Goal: Task Accomplishment & Management: Complete application form

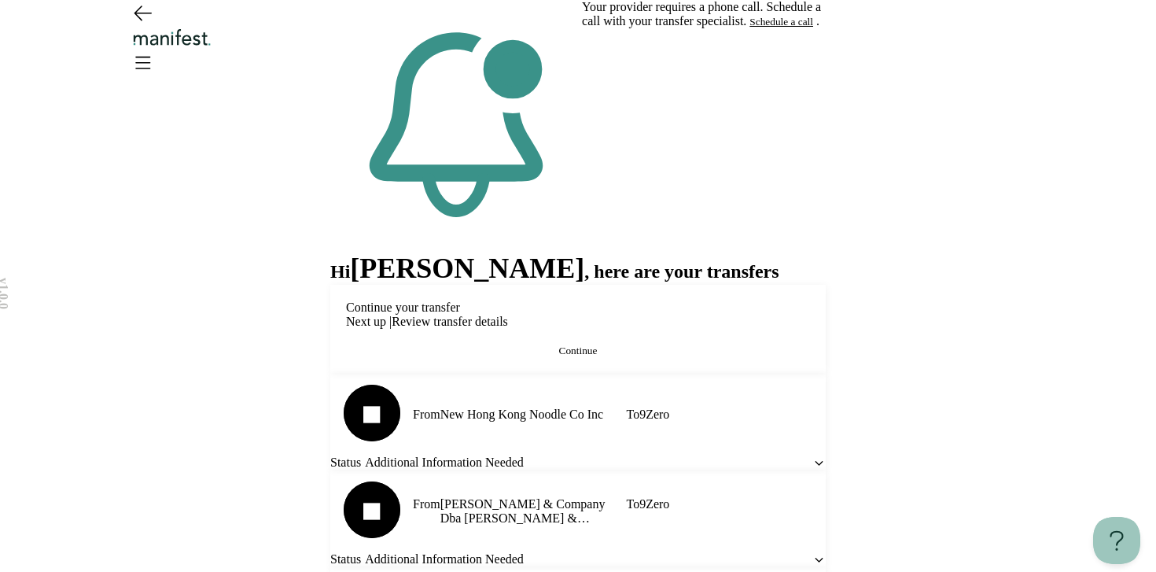
click at [567, 356] on span "Continue" at bounding box center [578, 351] width 39 height 12
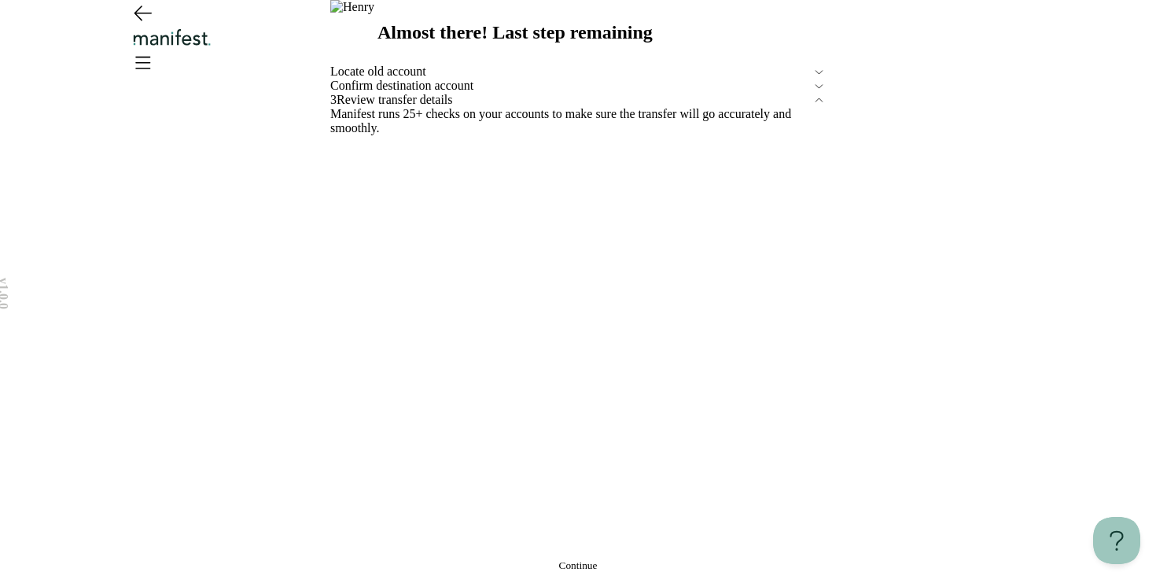
click at [568, 559] on span "Continue" at bounding box center [578, 565] width 39 height 12
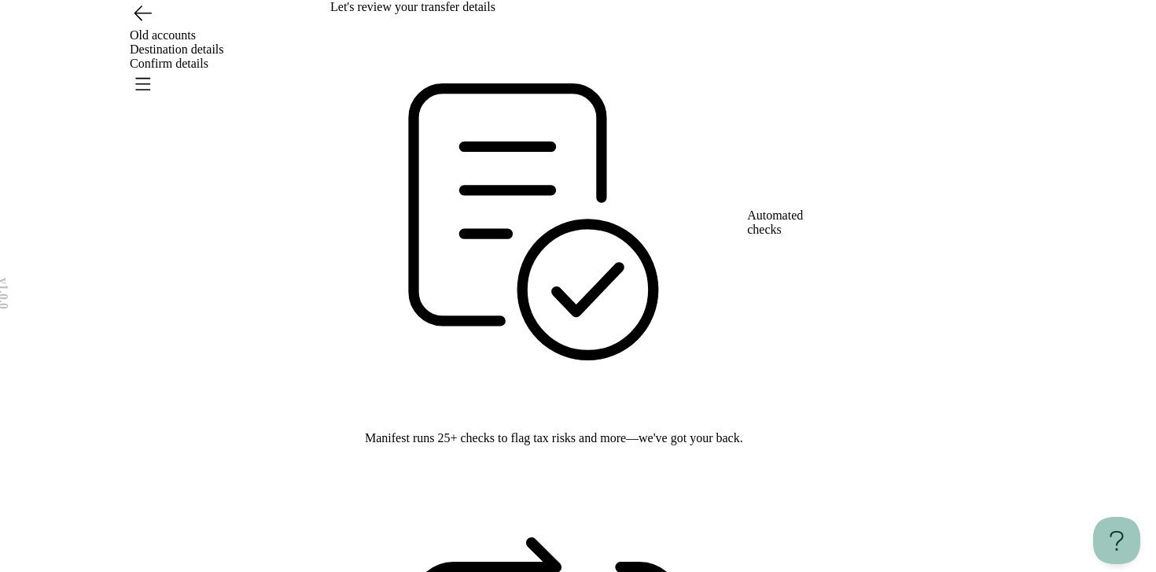
scroll to position [74, 0]
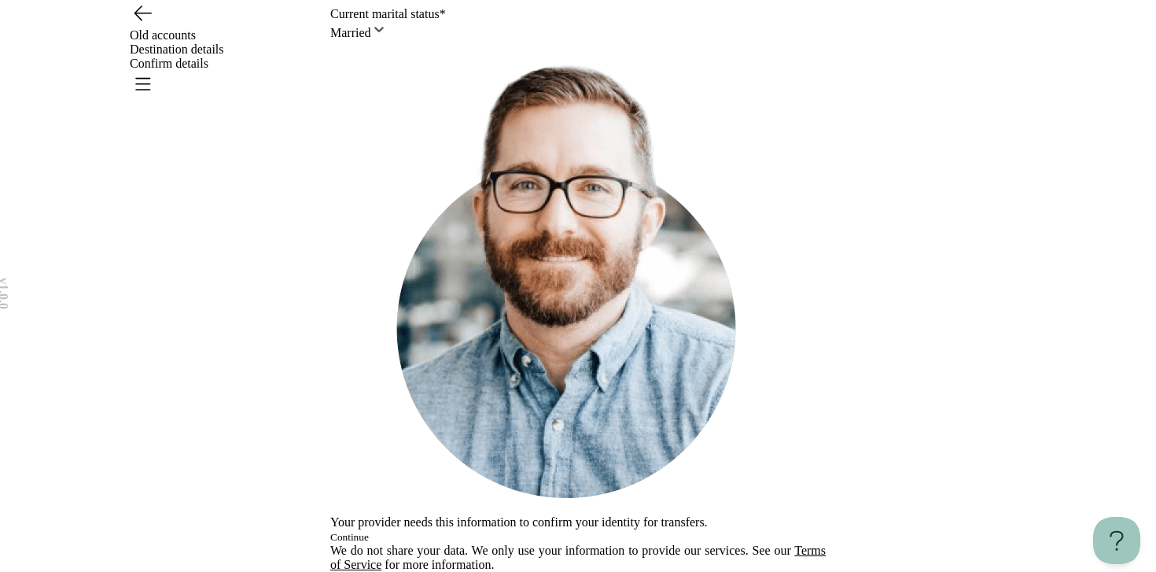
click at [369, 531] on button "Continue" at bounding box center [349, 537] width 39 height 13
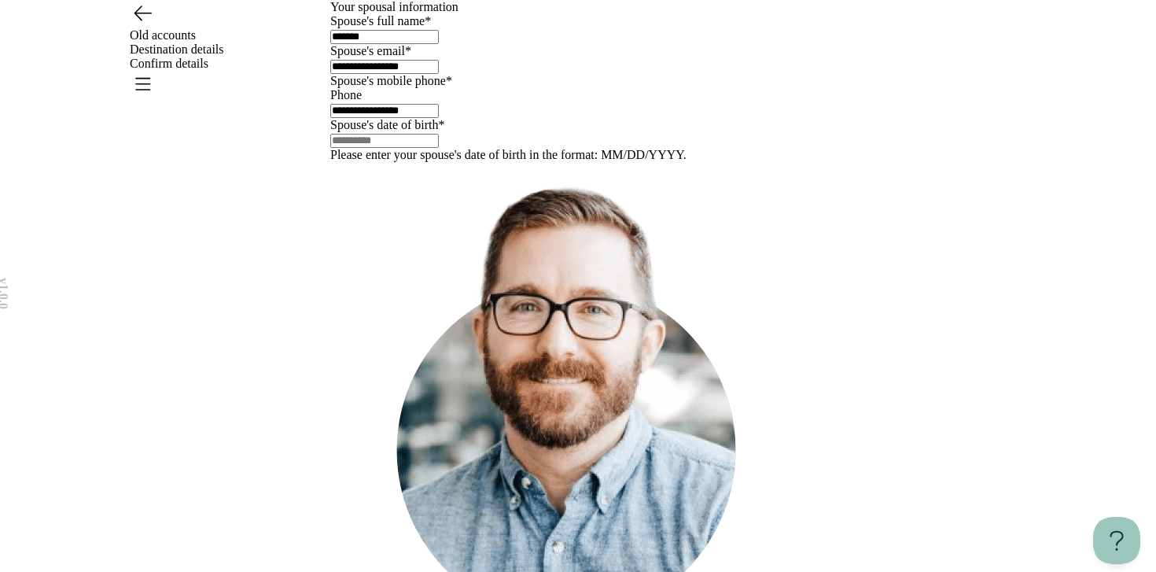
click at [393, 148] on input "text" at bounding box center [384, 141] width 109 height 14
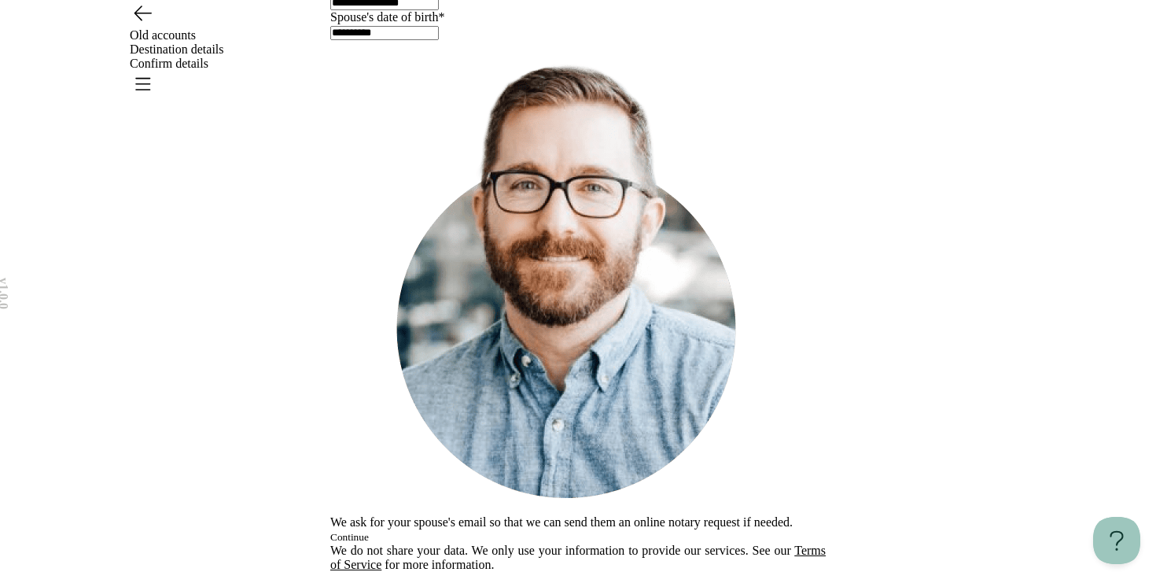
type input "**********"
click at [369, 531] on button "Continue" at bounding box center [349, 537] width 39 height 13
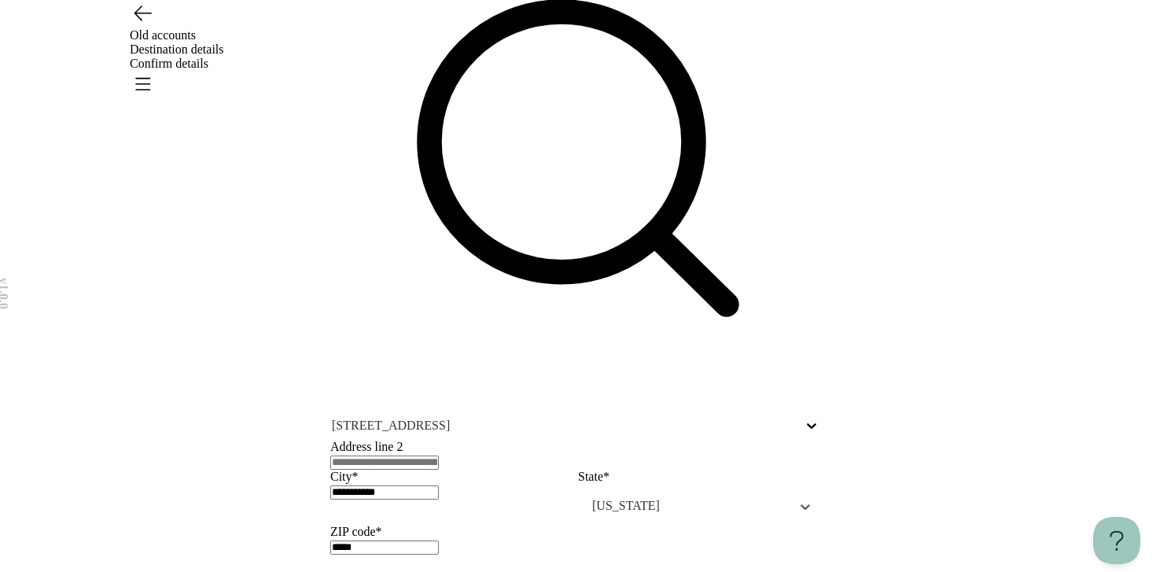
scroll to position [258, 0]
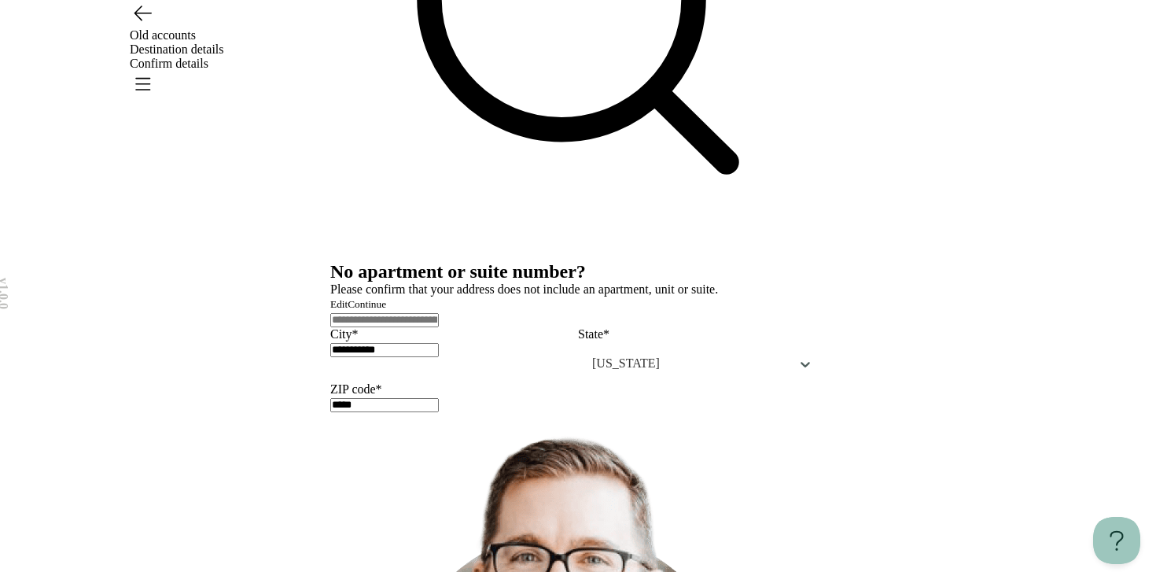
click at [386, 311] on button "Continue" at bounding box center [367, 304] width 39 height 13
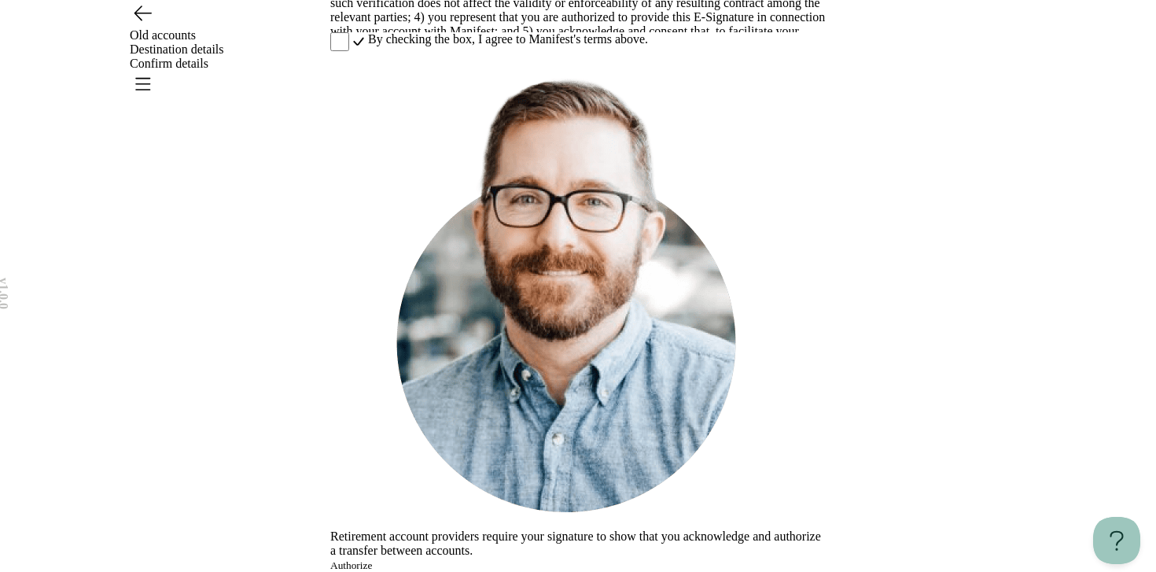
scroll to position [599, 0]
click at [372, 559] on span "Authorize" at bounding box center [351, 565] width 42 height 12
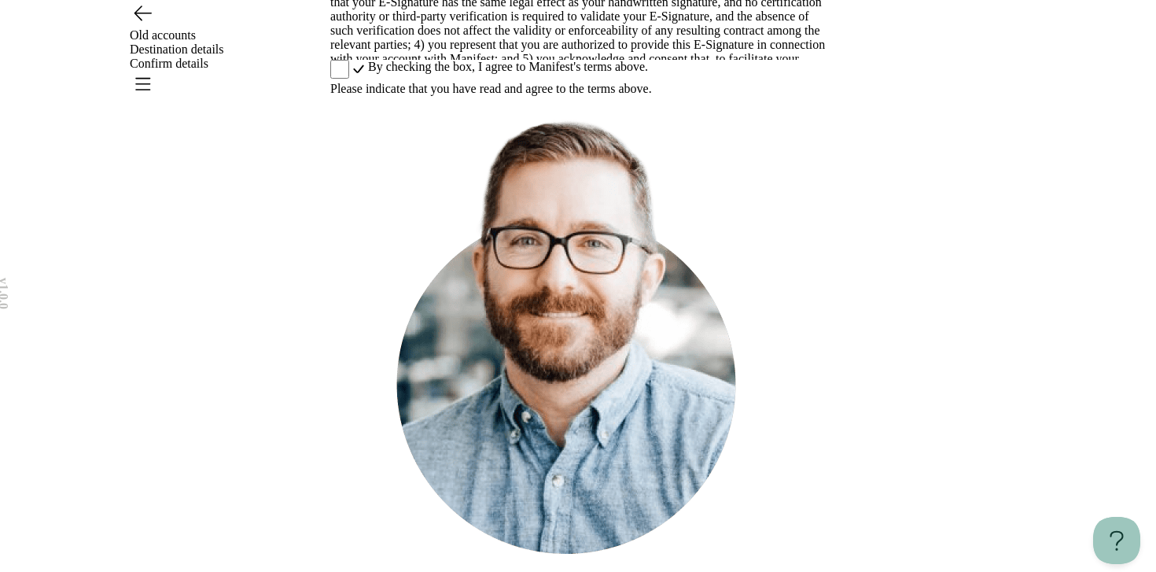
scroll to position [360, 0]
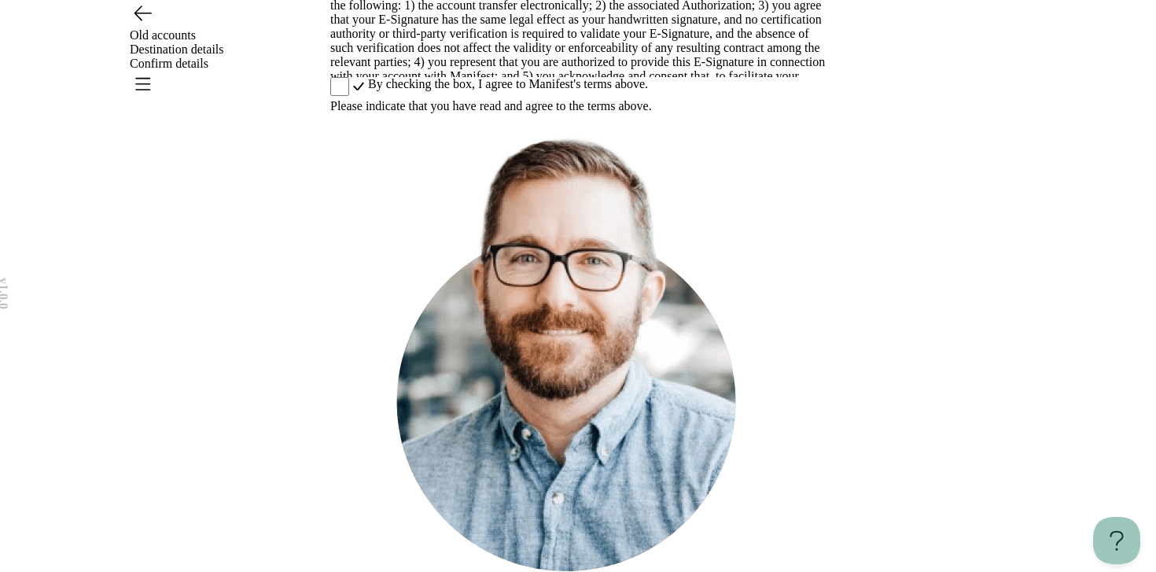
click at [351, 113] on div "By checking the box, I agree to Manifest's terms above. Please indicate that yo…" at bounding box center [578, 95] width 496 height 36
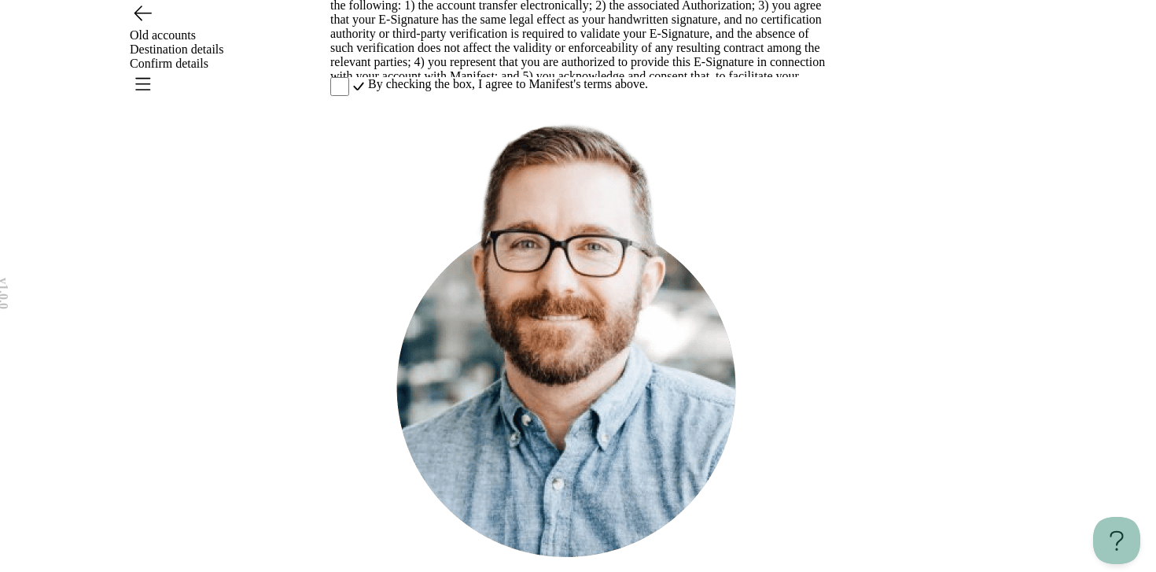
scroll to position [599, 0]
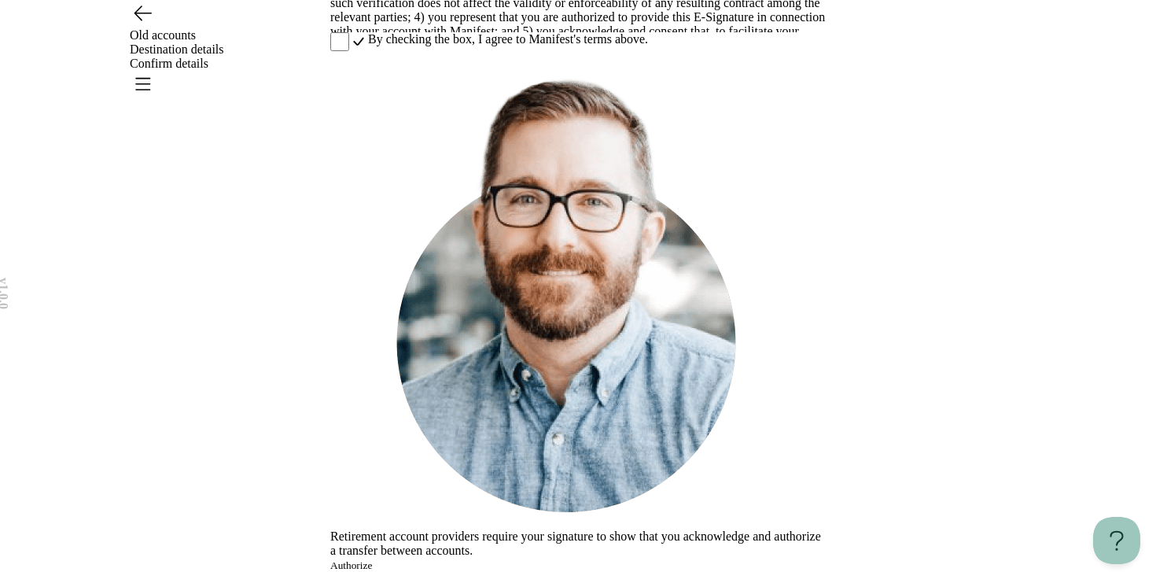
click at [372, 559] on span "Authorize" at bounding box center [351, 565] width 42 height 12
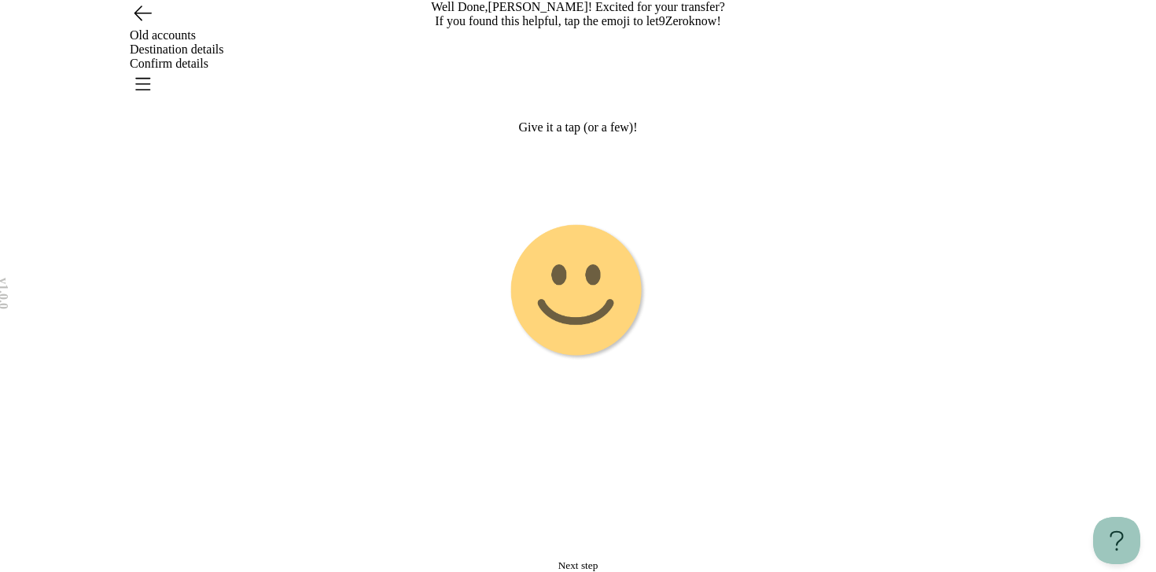
click at [608, 361] on image "Emoji 1 touch loop animation" at bounding box center [578, 292] width 138 height 138
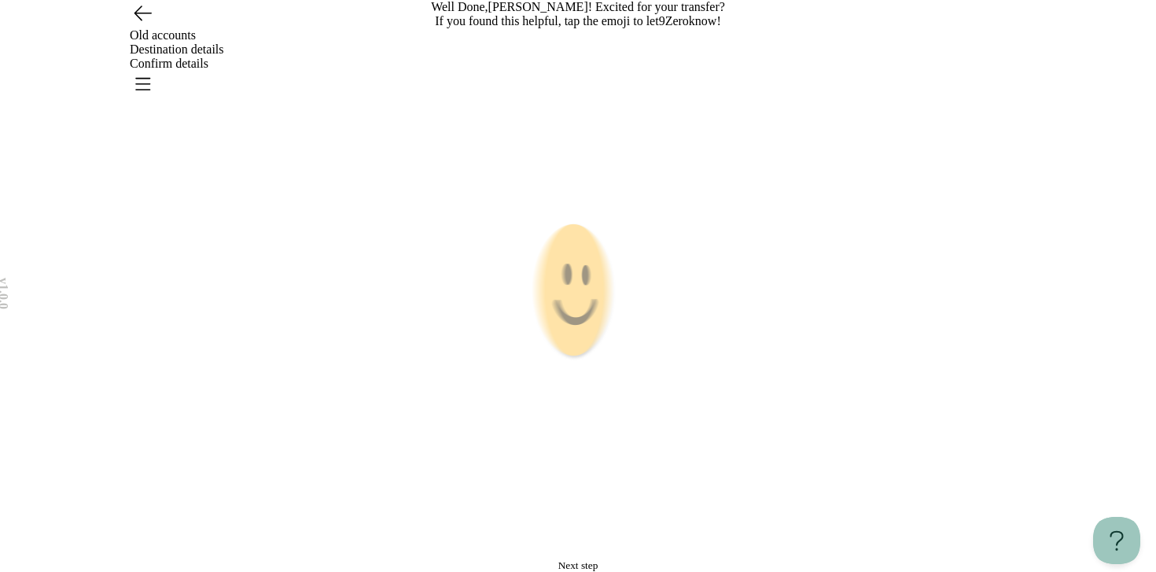
click at [608, 394] on g "Emoji 2 animation" at bounding box center [578, 291] width 393 height 393
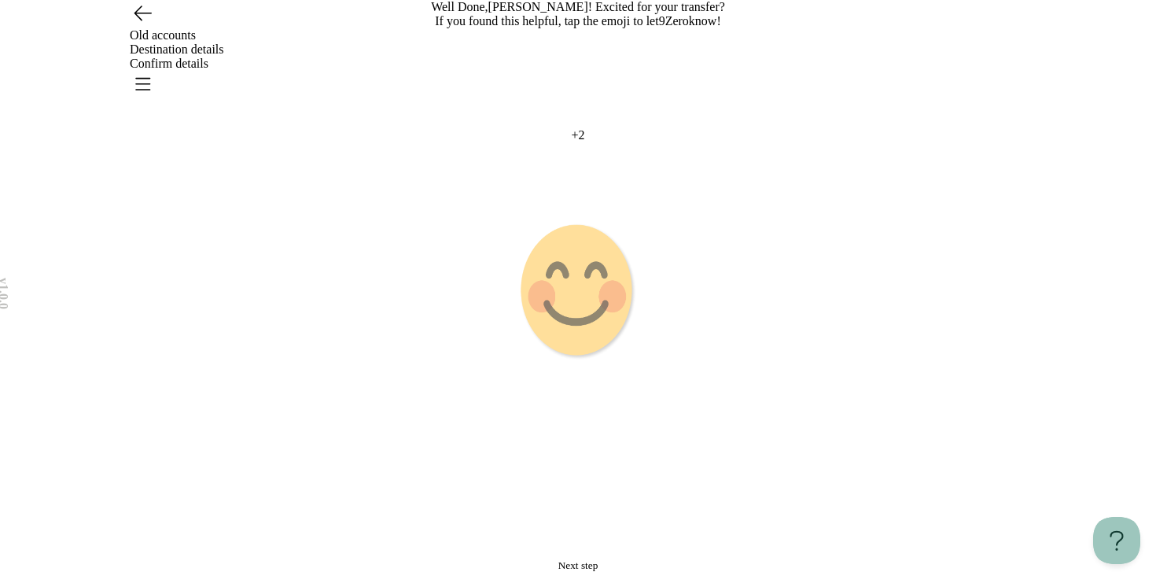
click at [608, 394] on icon "Emoji 3 animation" at bounding box center [578, 291] width 393 height 393
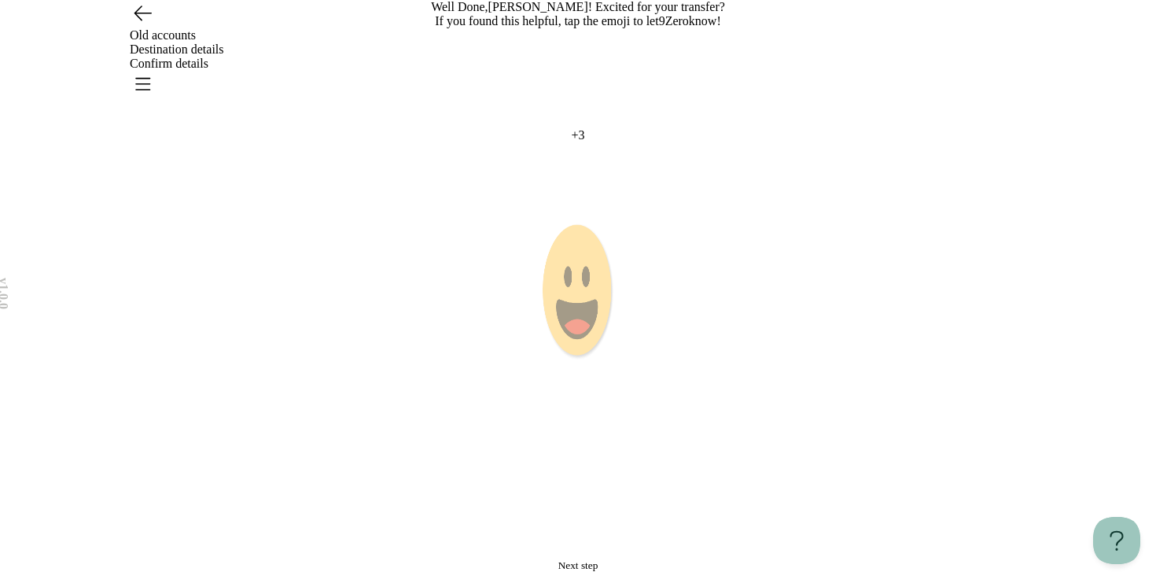
click at [608, 394] on icon "Emoji 4 animation" at bounding box center [578, 291] width 393 height 393
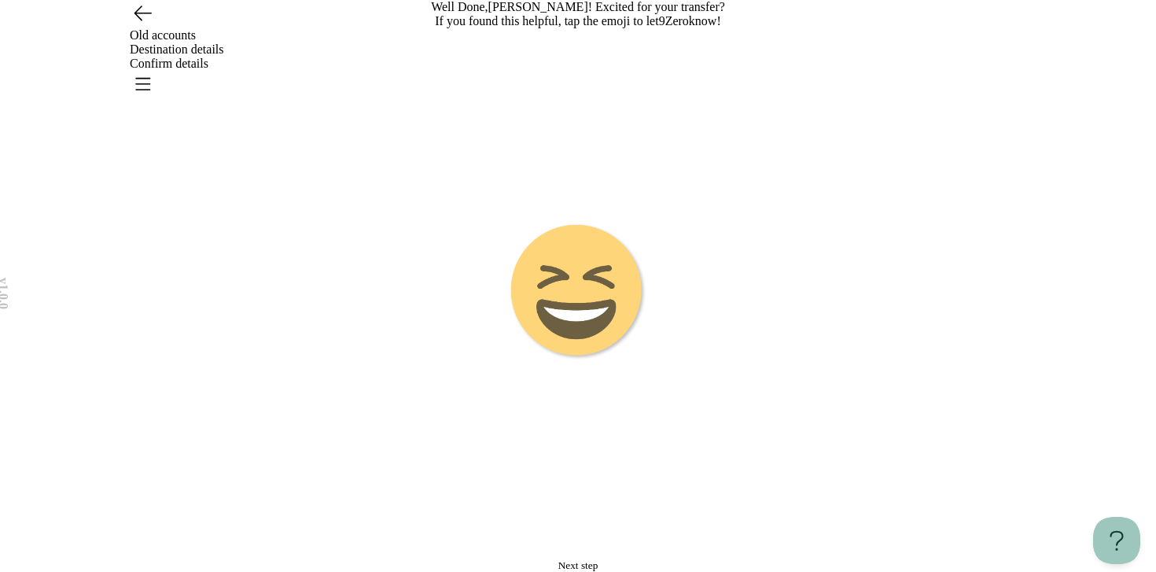
scroll to position [115, 0]
click at [560, 559] on span "Next step" at bounding box center [579, 565] width 40 height 12
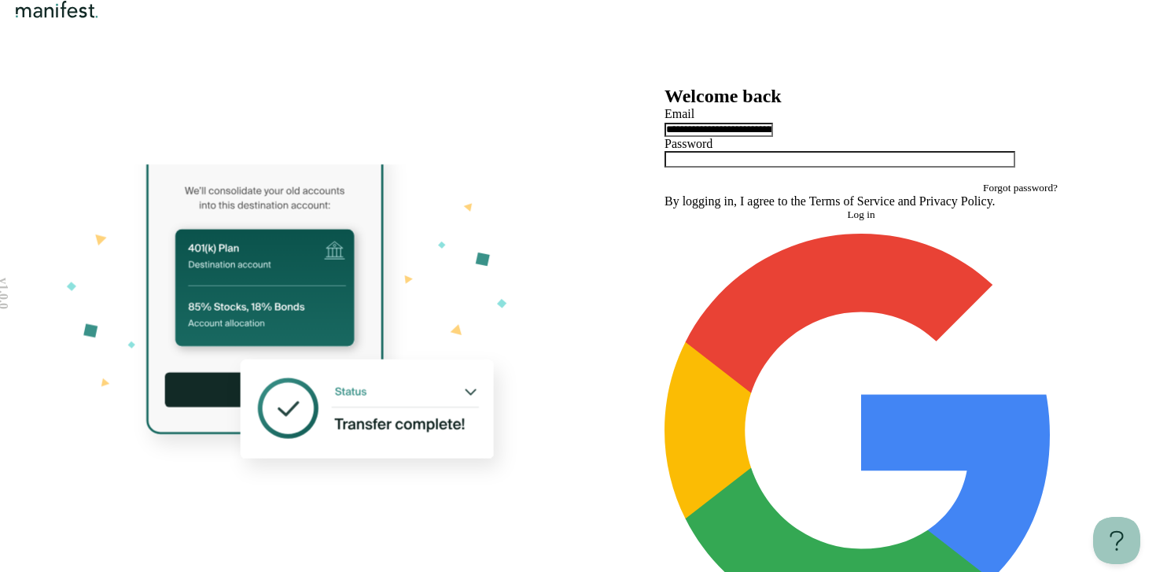
click at [773, 137] on input "**********" at bounding box center [719, 130] width 109 height 14
drag, startPoint x: 912, startPoint y: 208, endPoint x: 587, endPoint y: 208, distance: 324.9
click at [587, 208] on div "**********" at bounding box center [861, 371] width 566 height 571
click at [912, 71] on header at bounding box center [578, 43] width 1156 height 86
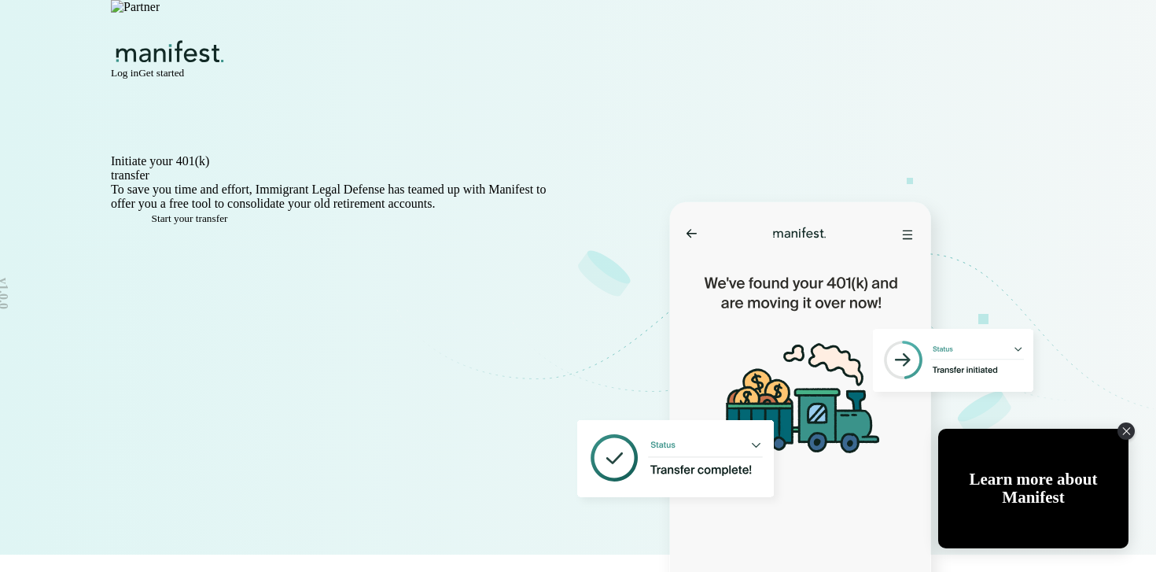
click at [184, 67] on span "Get started" at bounding box center [161, 73] width 46 height 12
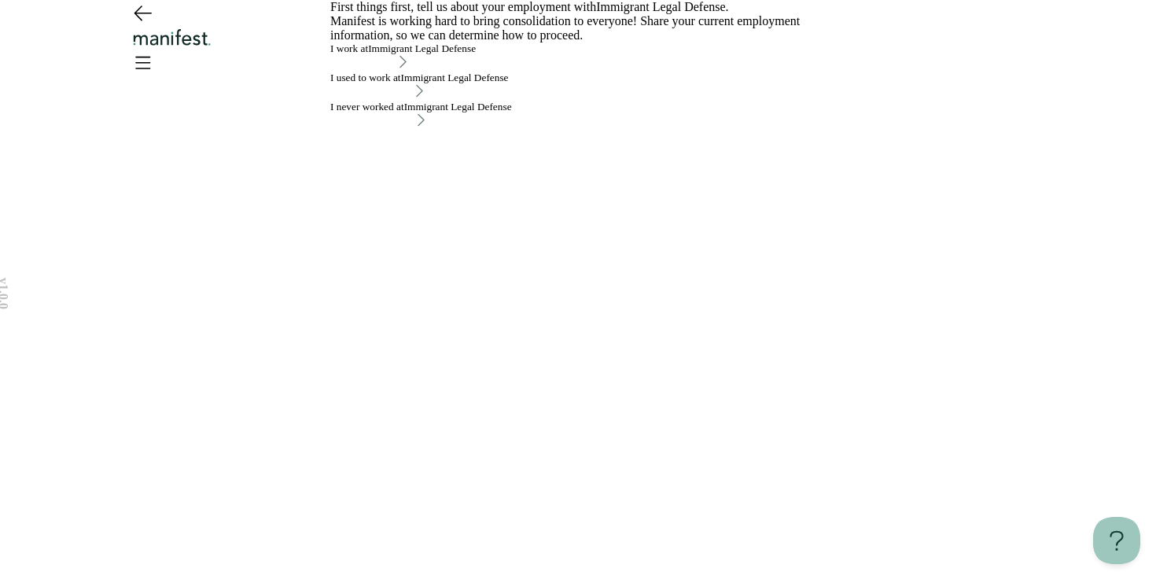
click at [590, 130] on div "I work at Immigrant Legal Defense I used to work at Immigrant Legal Defense I n…" at bounding box center [578, 85] width 496 height 87
click at [509, 84] on div "I used to work at Immigrant Legal Defense" at bounding box center [419, 78] width 179 height 13
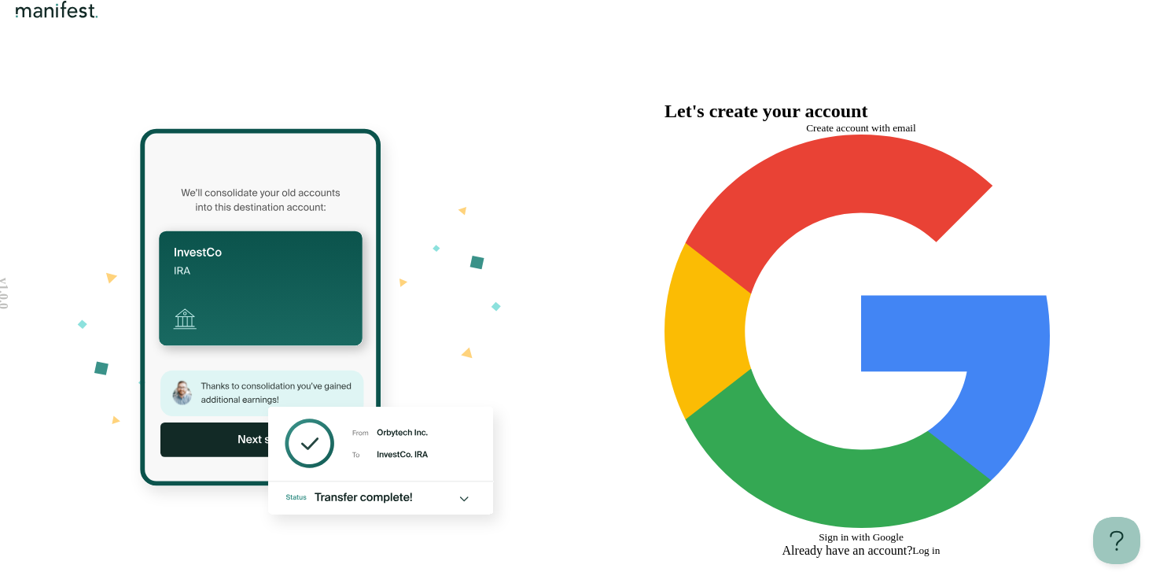
click at [846, 134] on span "Create account with email" at bounding box center [861, 128] width 110 height 12
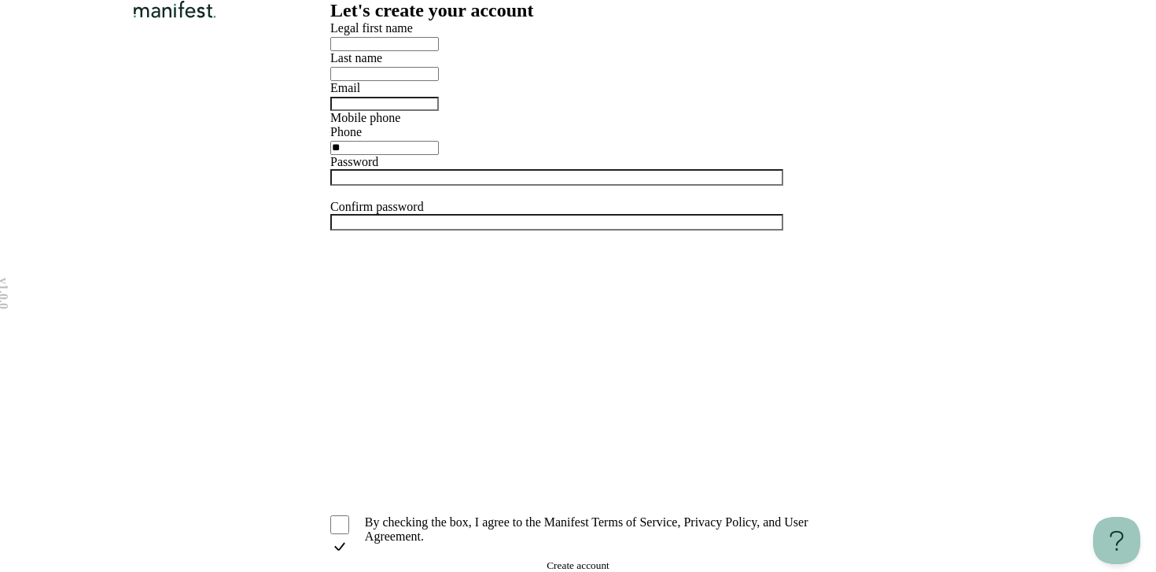
click at [439, 51] on input "text" at bounding box center [384, 44] width 109 height 14
type input "*****"
type input "****"
type input "**********"
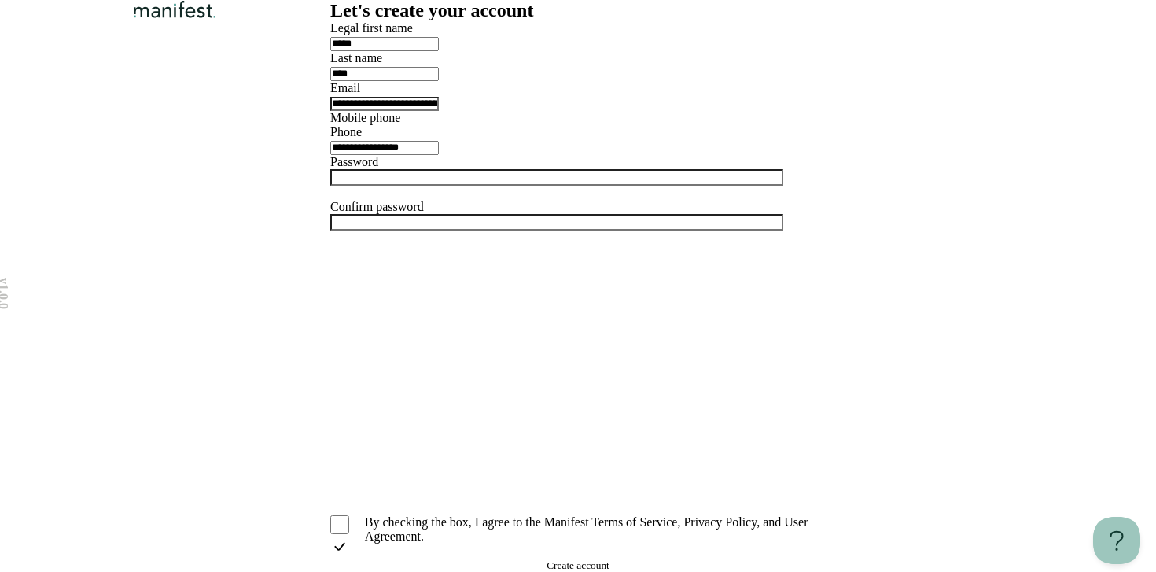
type input "**********"
click at [589, 200] on div at bounding box center [578, 184] width 496 height 31
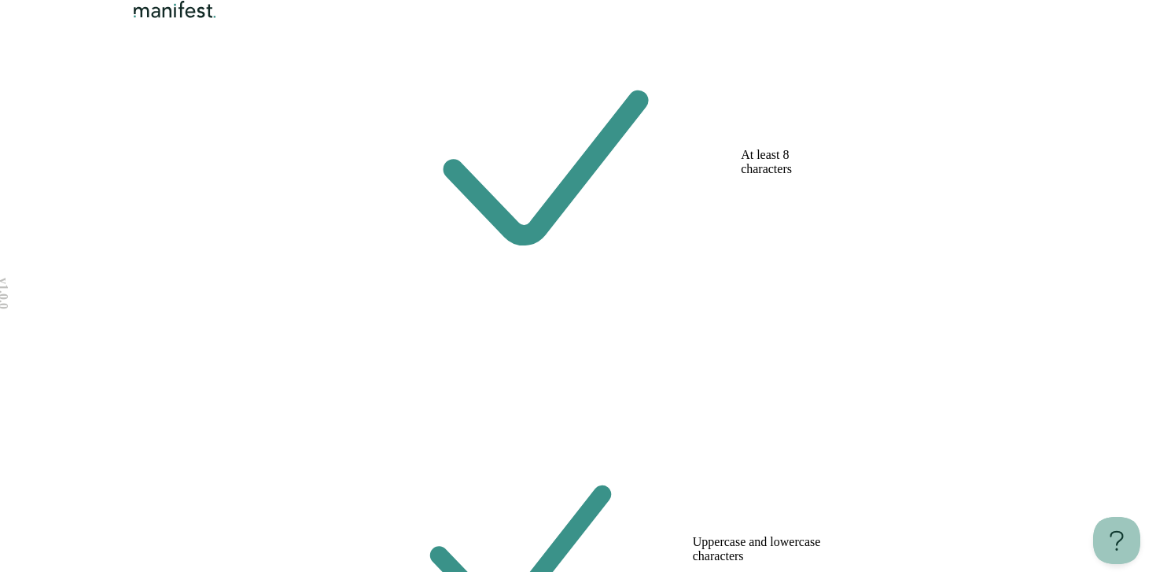
scroll to position [401, 0]
